Goal: Answer question/provide support: Share knowledge or assist other users

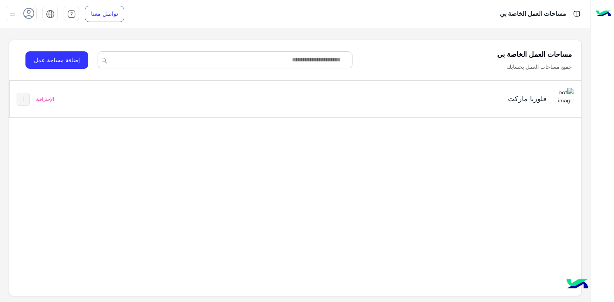
click at [437, 107] on div "فلوريا ماركت" at bounding box center [407, 99] width 334 height 22
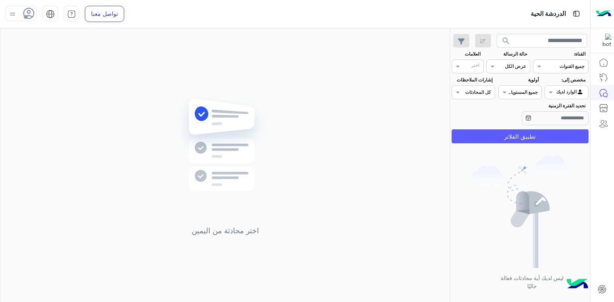
click at [526, 135] on button "تطبيق الفلاتر" at bounding box center [520, 136] width 137 height 14
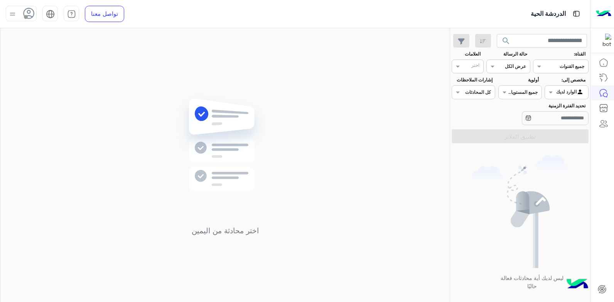
click at [30, 17] on icon at bounding box center [29, 14] width 12 height 12
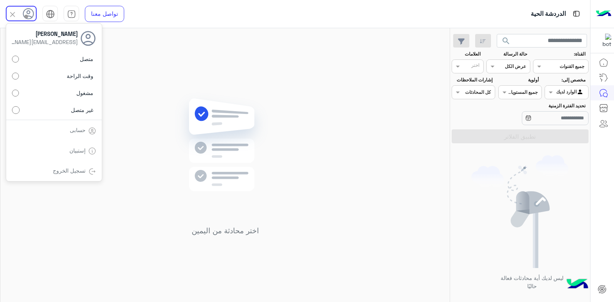
click at [57, 60] on label "متصل" at bounding box center [54, 59] width 84 height 14
click at [138, 121] on div "اختر محادثة من اليمين" at bounding box center [224, 166] width 449 height 277
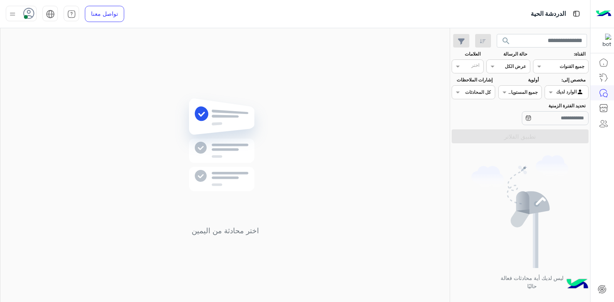
click at [560, 87] on div "Agent Filter الوارد لديك" at bounding box center [567, 92] width 44 height 14
click at [555, 128] on div "غير معينة" at bounding box center [567, 122] width 44 height 15
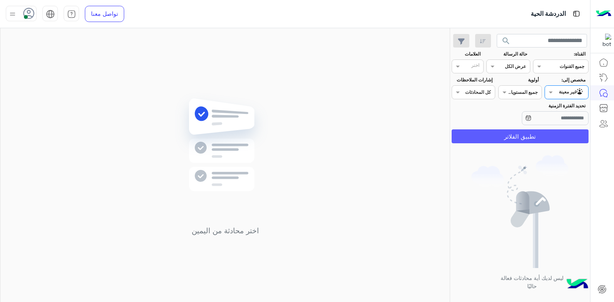
click at [537, 132] on button "تطبيق الفلاتر" at bounding box center [520, 136] width 137 height 14
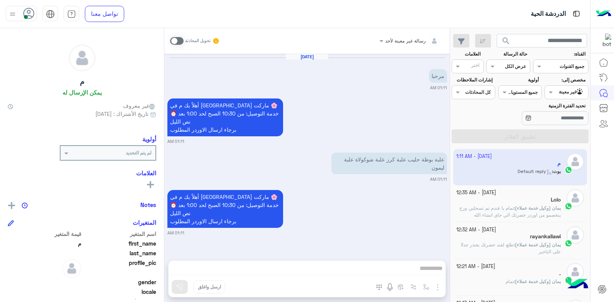
click at [337, 196] on div "أهلاً بك م في [GEOGRAPHIC_DATA] ماركت 🌸 ⏰ خدمة التوصيل: من 10:30 الصبح لحد 1:00…" at bounding box center [307, 212] width 280 height 48
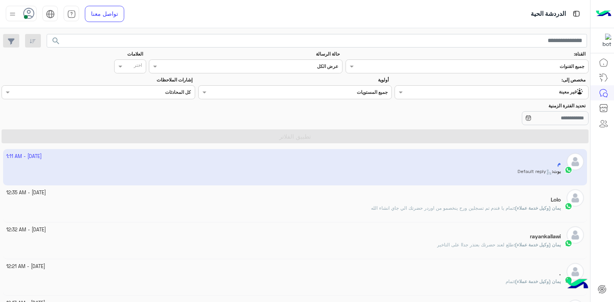
click at [552, 93] on input "text" at bounding box center [507, 91] width 153 height 7
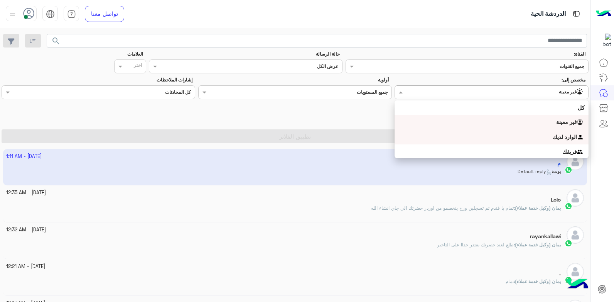
click at [525, 140] on div "الوارد لديك" at bounding box center [492, 137] width 194 height 15
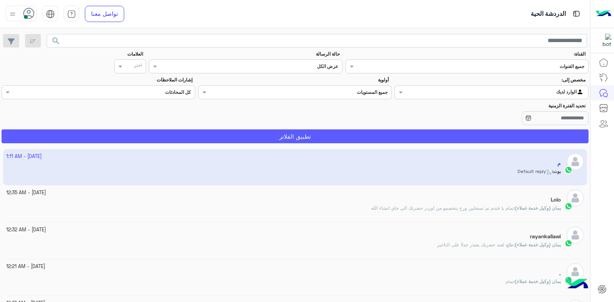
click at [400, 136] on button "تطبيق الفلاتر" at bounding box center [295, 136] width 587 height 14
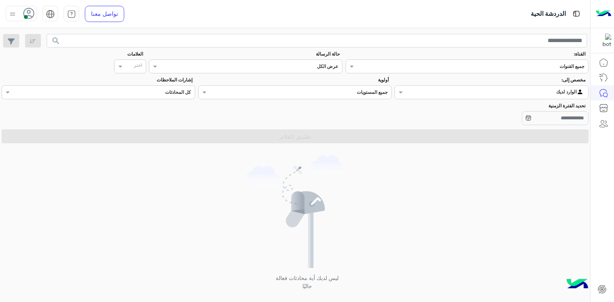
click at [23, 15] on icon at bounding box center [29, 14] width 12 height 12
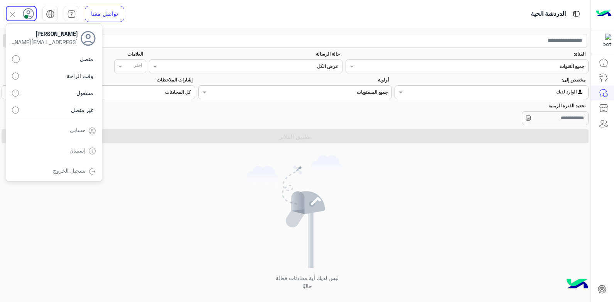
click at [56, 110] on label "غير متصل" at bounding box center [54, 110] width 84 height 14
click at [209, 184] on div "ليس لديك أية محادثات فعالة حاليًا" at bounding box center [295, 225] width 590 height 159
